Goal: Task Accomplishment & Management: Manage account settings

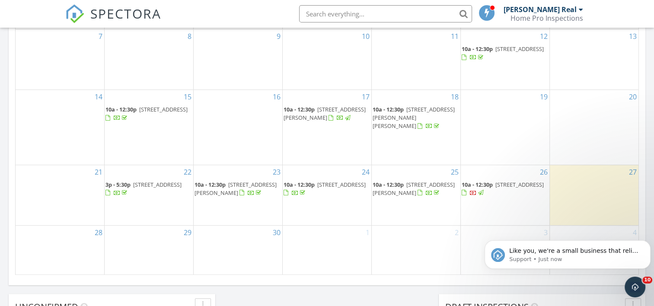
click at [484, 195] on div at bounding box center [481, 193] width 6 height 6
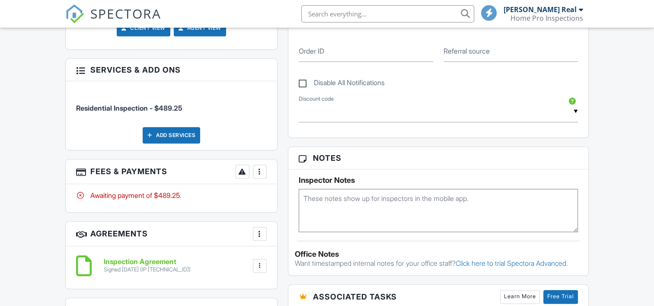
click at [259, 172] on div at bounding box center [260, 171] width 9 height 9
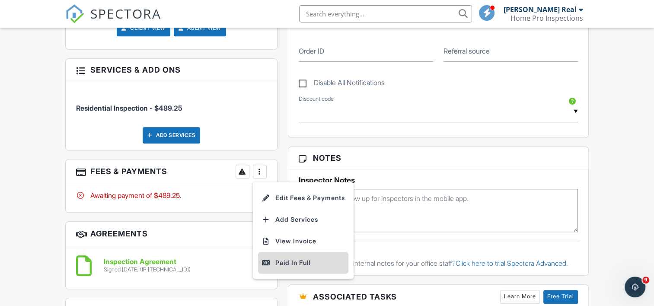
click at [288, 261] on div "Paid In Full" at bounding box center [303, 263] width 83 height 10
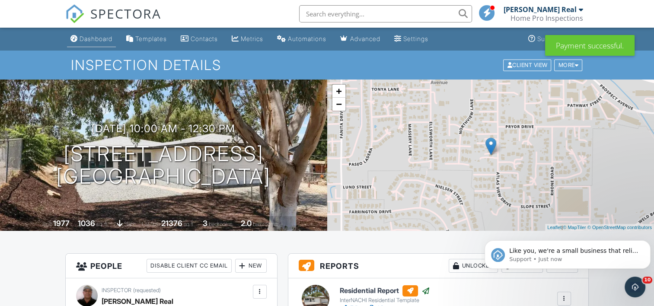
click at [97, 35] on link "Dashboard" at bounding box center [91, 39] width 49 height 16
